Goal: Transaction & Acquisition: Purchase product/service

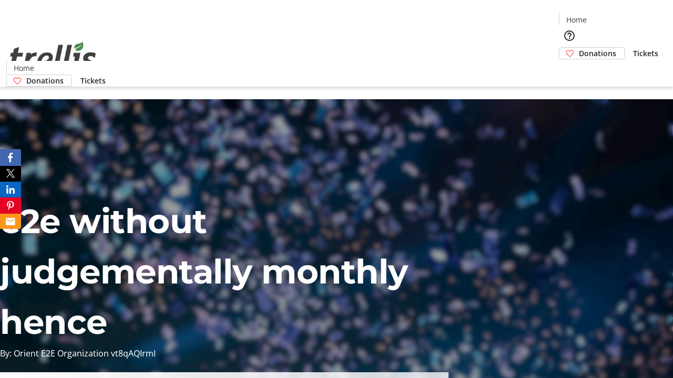
click at [633, 48] on span "Tickets" at bounding box center [645, 53] width 25 height 11
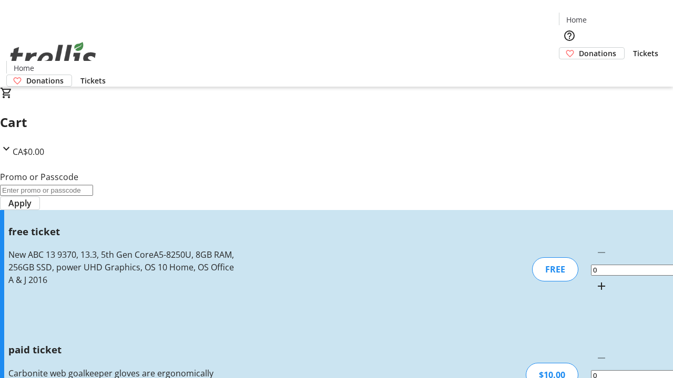
type input "1"
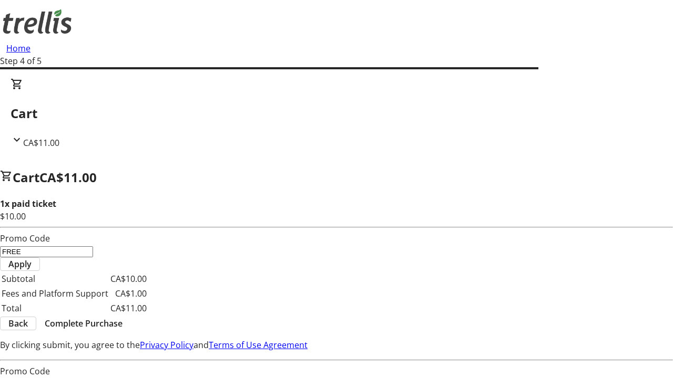
type input "FREE"
click at [32, 258] on span "Apply" at bounding box center [19, 264] width 23 height 13
